Goal: Task Accomplishment & Management: Manage account settings

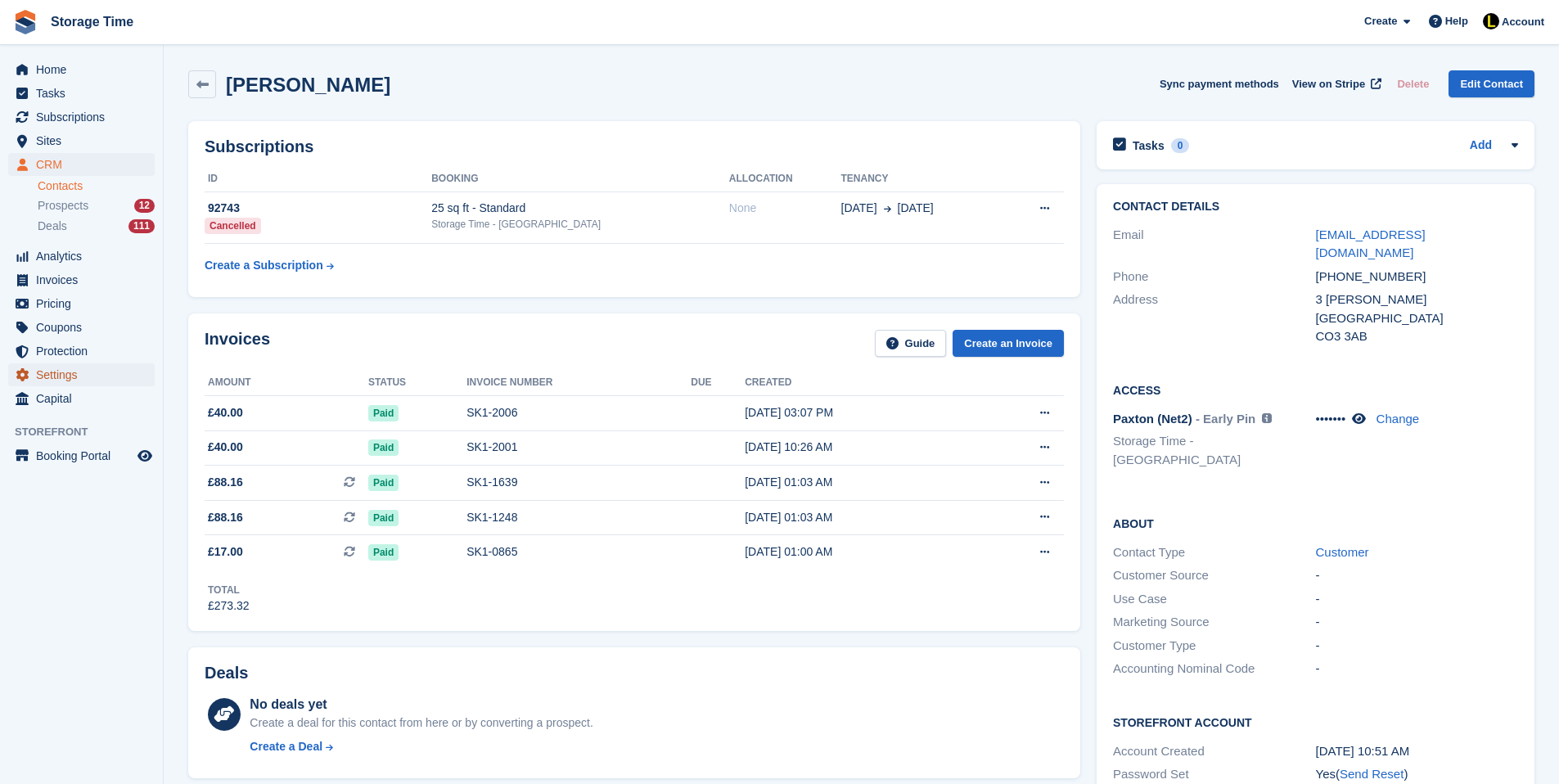
click at [60, 382] on span "Settings" at bounding box center [85, 374] width 98 height 23
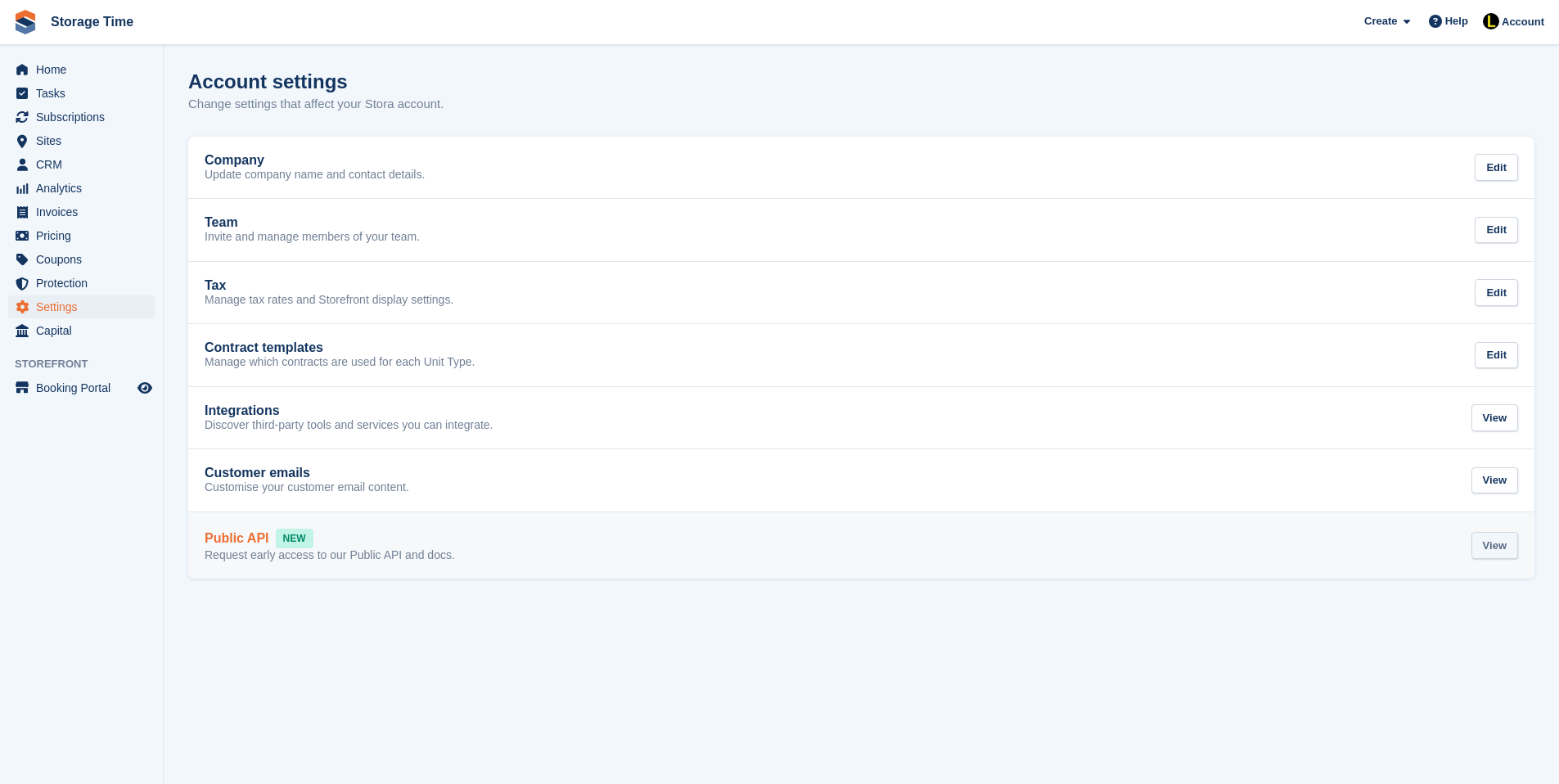
click at [1489, 543] on div "View" at bounding box center [1495, 545] width 47 height 27
